Goal: Information Seeking & Learning: Learn about a topic

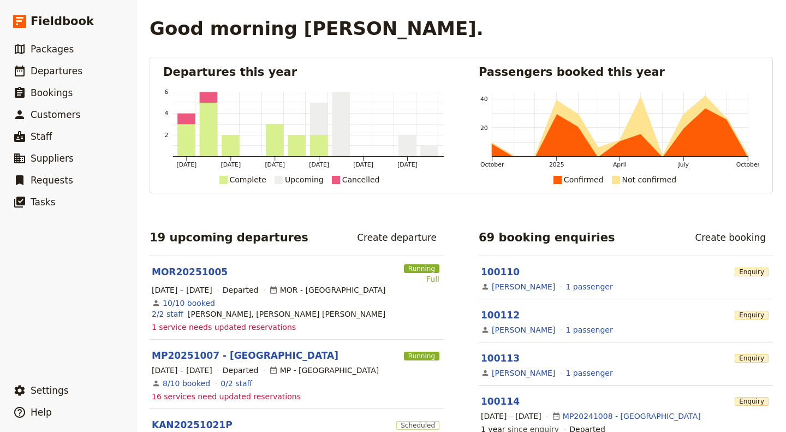
click at [58, 46] on span "Packages" at bounding box center [52, 49] width 43 height 11
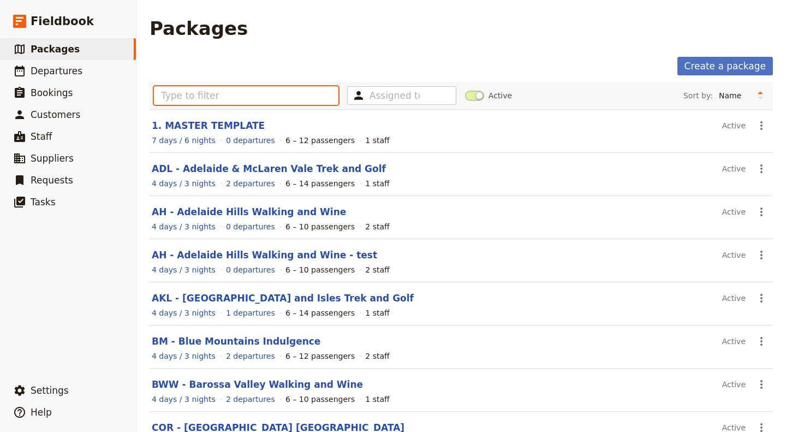
click at [210, 93] on input "text" at bounding box center [246, 95] width 184 height 19
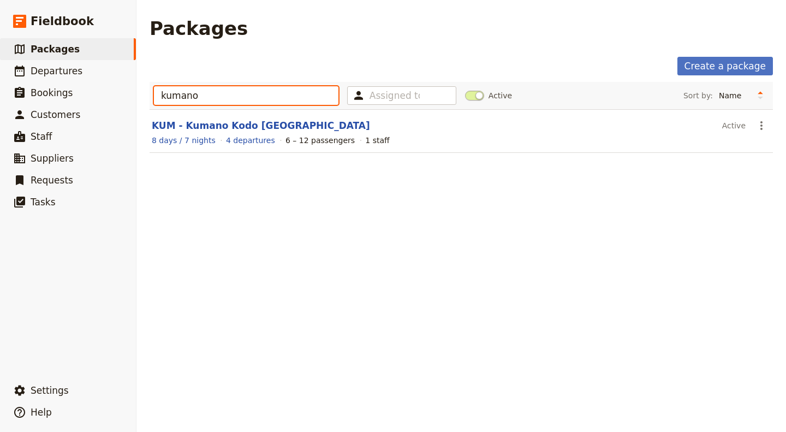
type input "kumano"
click at [200, 124] on link "KUM - Kumano Kodo [GEOGRAPHIC_DATA]" at bounding box center [261, 125] width 218 height 11
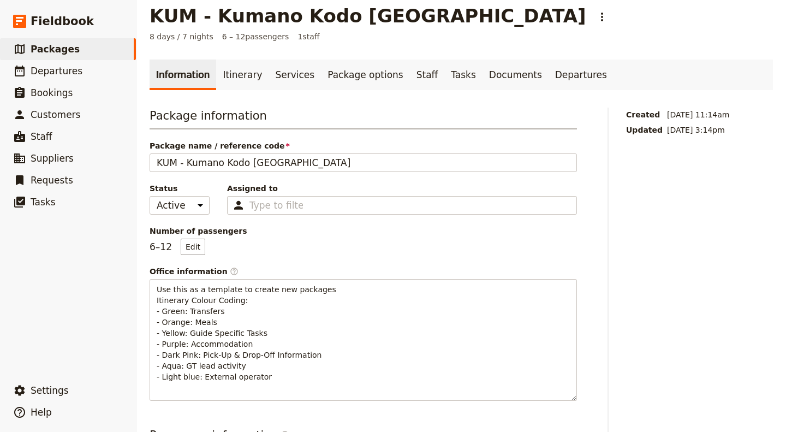
scroll to position [12, 0]
click at [225, 81] on link "Itinerary" at bounding box center [242, 75] width 52 height 31
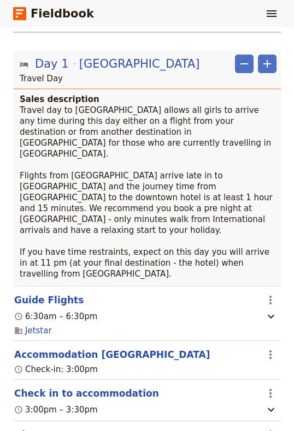
scroll to position [164, 0]
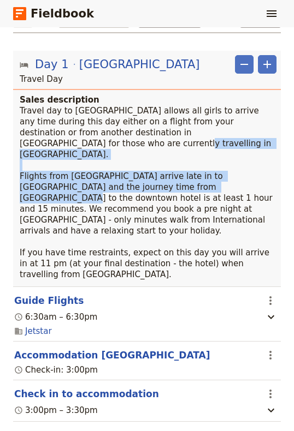
drag, startPoint x: 21, startPoint y: 140, endPoint x: 52, endPoint y: 162, distance: 38.0
click at [52, 162] on span "Travel day to [GEOGRAPHIC_DATA] allows all girls to arrive any time during this…" at bounding box center [147, 193] width 255 height 174
copy span "Flights from [GEOGRAPHIC_DATA] arrive late in to [GEOGRAPHIC_DATA] and the jour…"
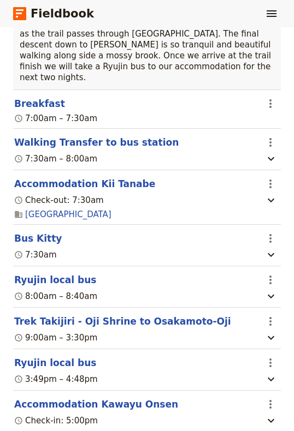
scroll to position [1758, 0]
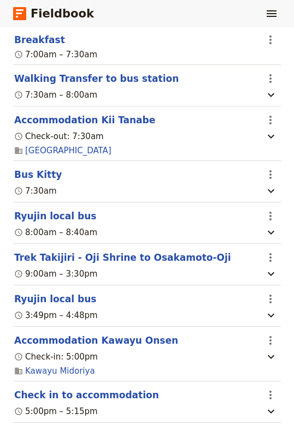
click at [162, 350] on div "Check-in: 5:00pm" at bounding box center [135, 356] width 244 height 13
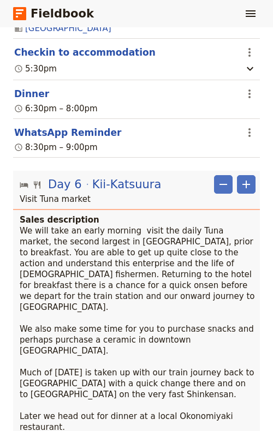
scroll to position [3971, 0]
